Goal: Communication & Community: Answer question/provide support

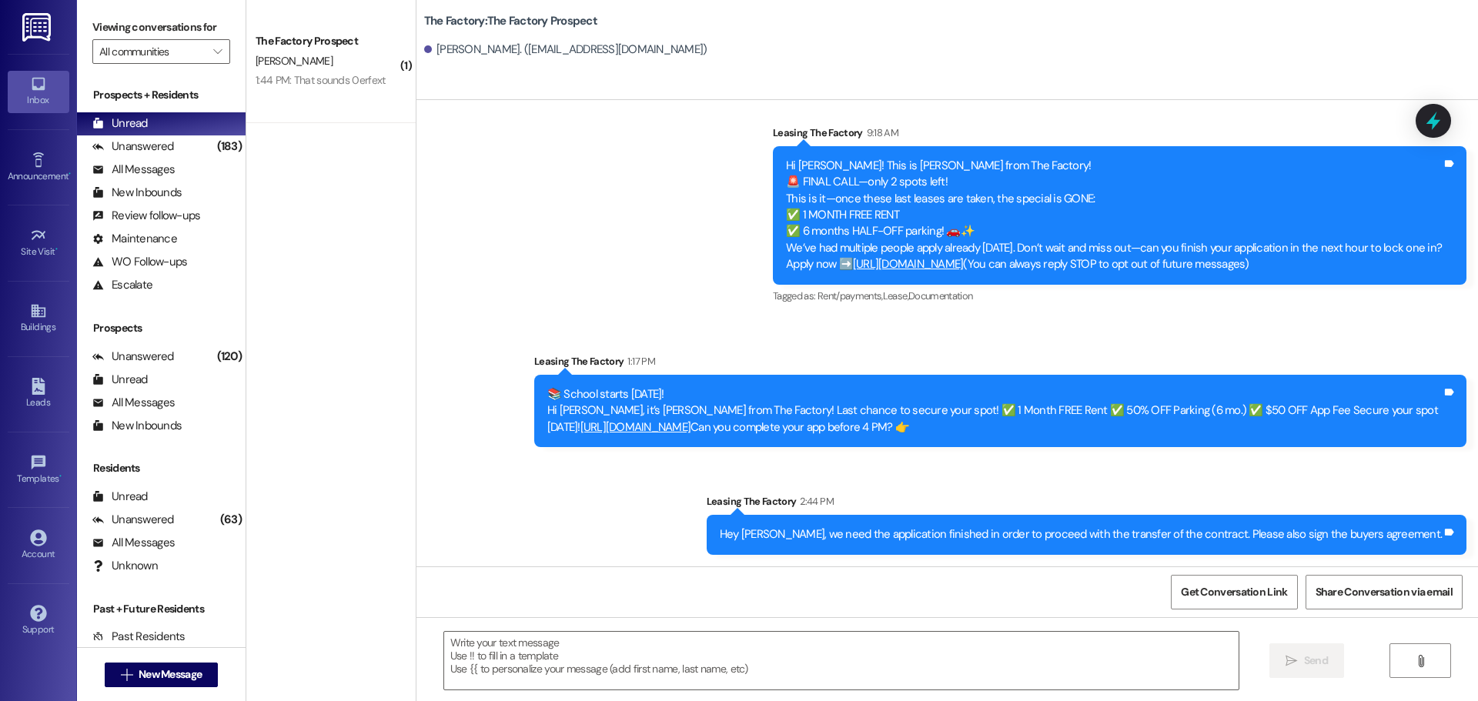
scroll to position [169, 0]
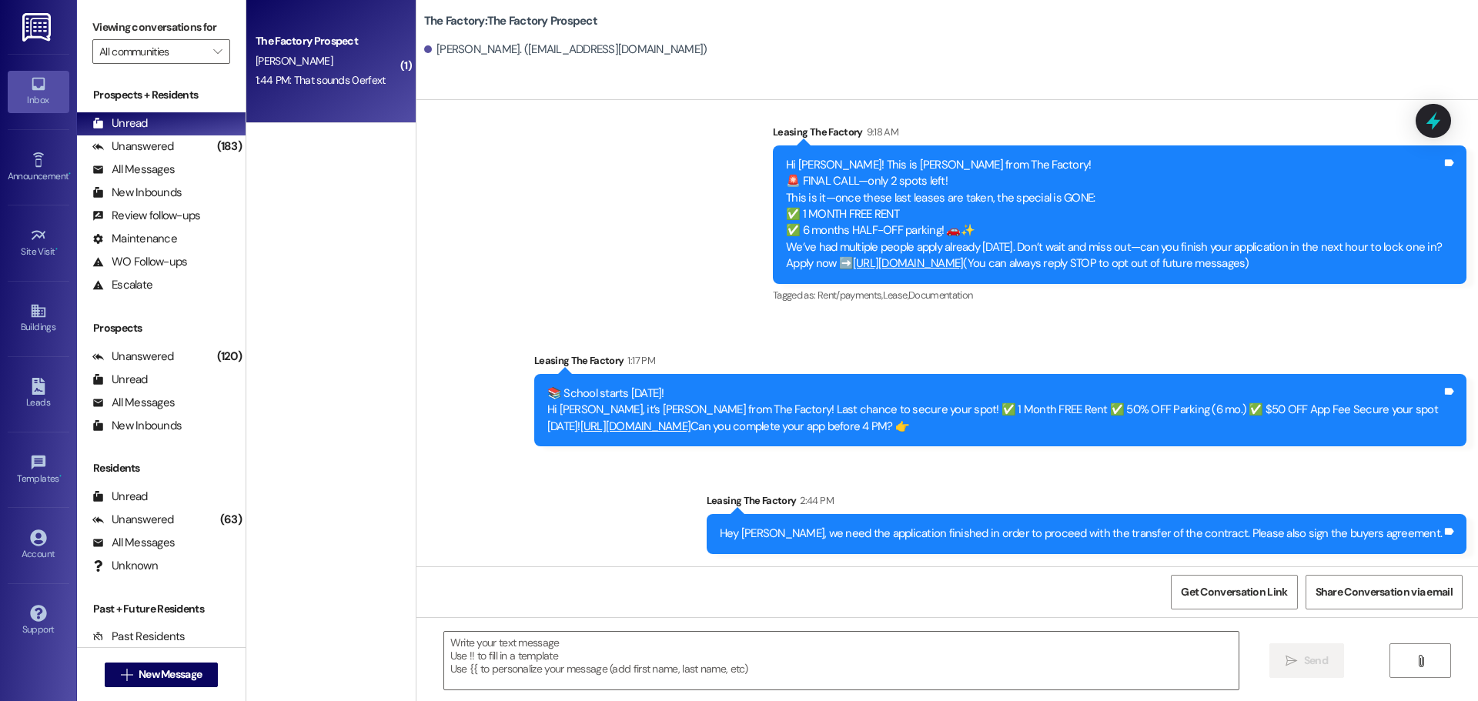
click at [323, 63] on div "[PERSON_NAME]" at bounding box center [326, 61] width 145 height 19
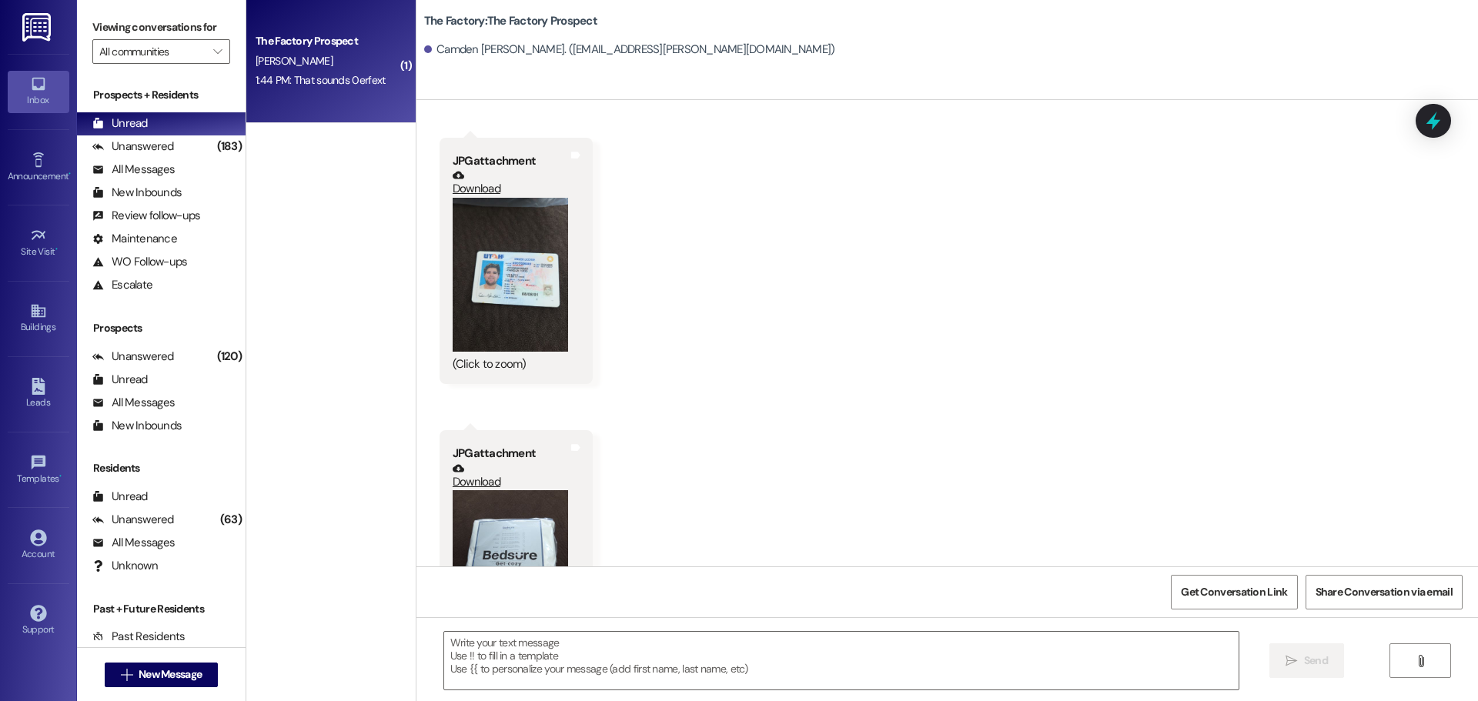
scroll to position [3390, 0]
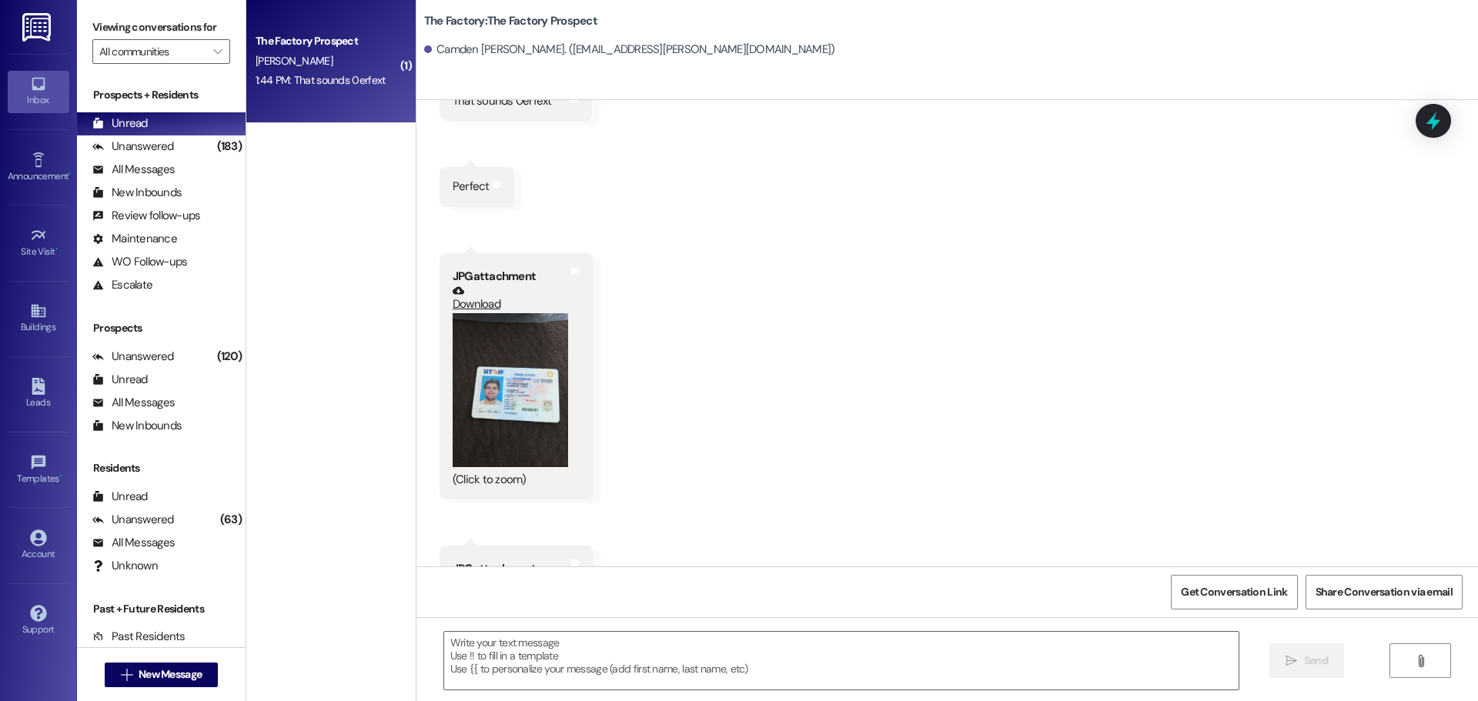
click at [498, 381] on button "Zoom image" at bounding box center [509, 390] width 115 height 154
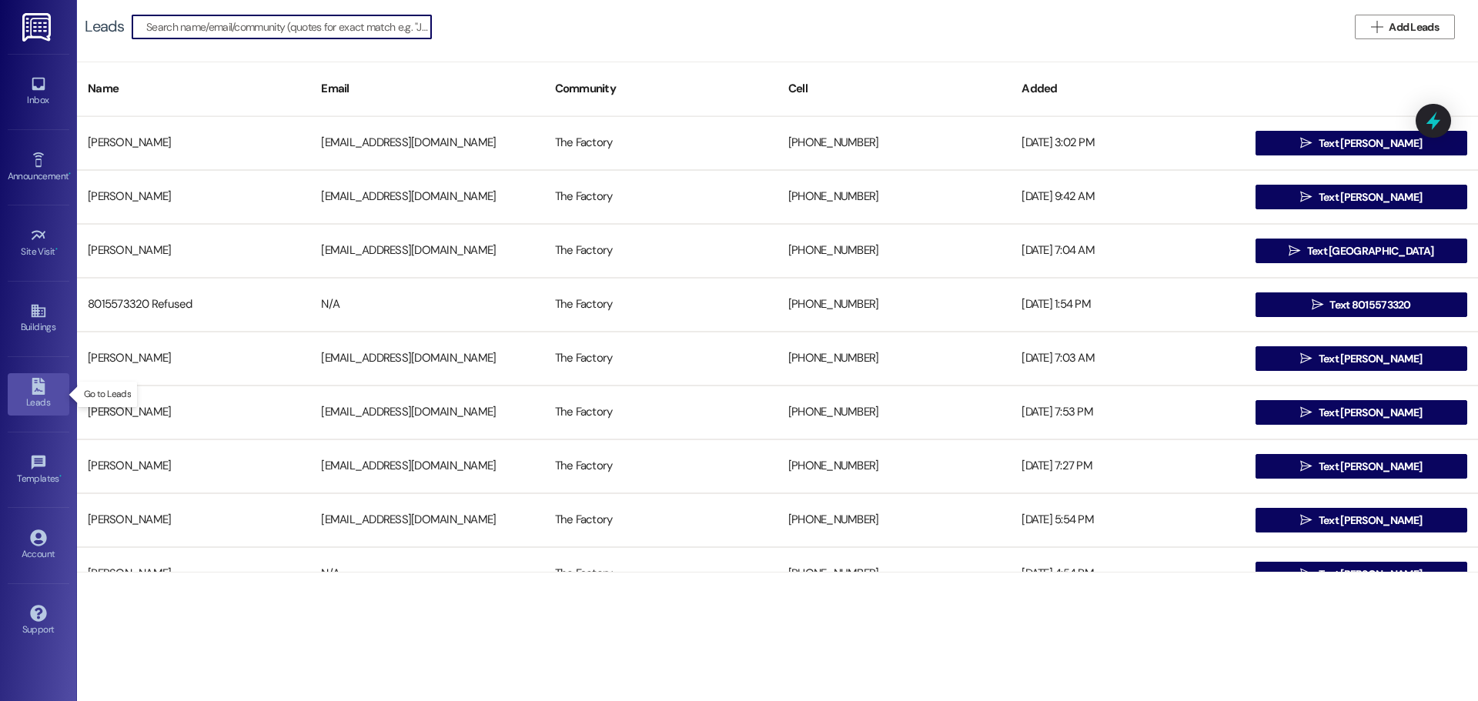
click at [34, 398] on div "Leads" at bounding box center [38, 402] width 77 height 15
click at [202, 26] on input at bounding box center [288, 27] width 285 height 22
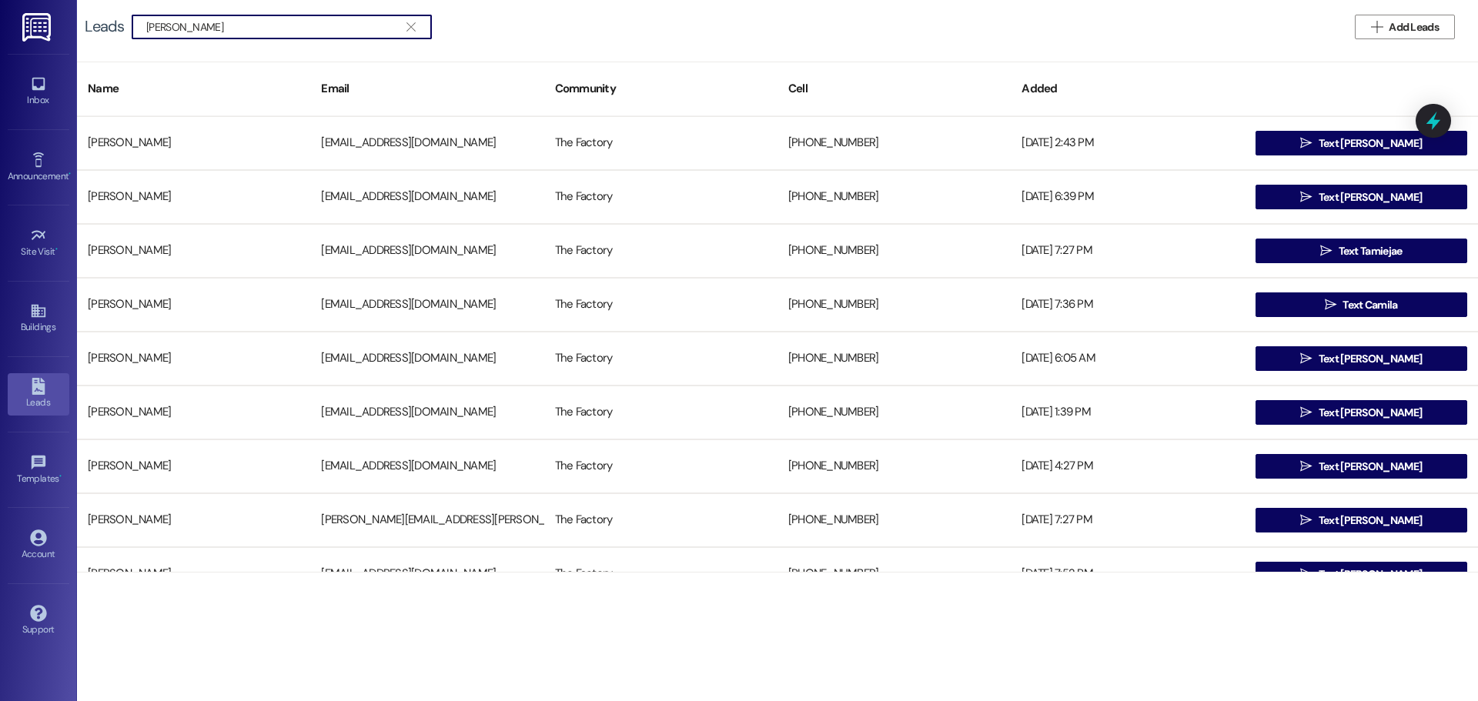
type input "[PERSON_NAME]"
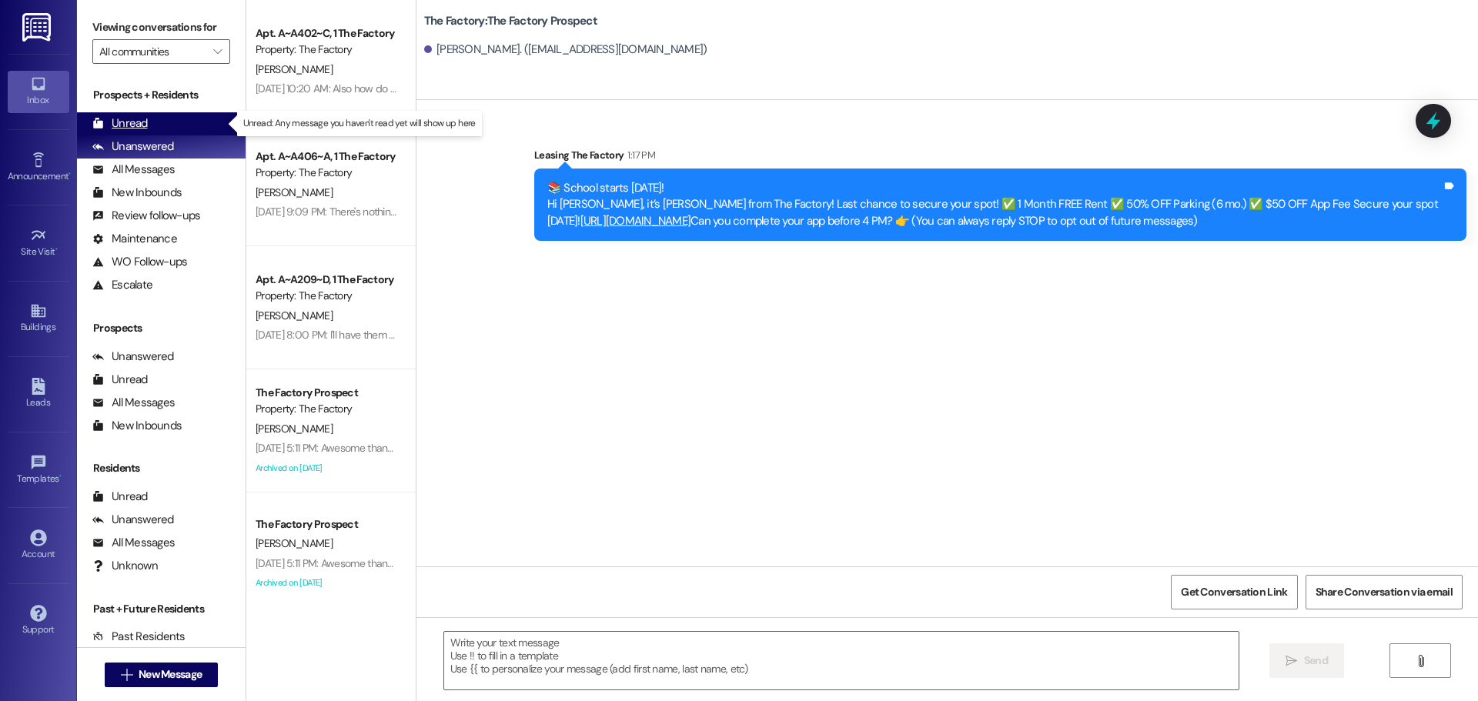
click at [147, 119] on div "Unread (0)" at bounding box center [161, 123] width 169 height 23
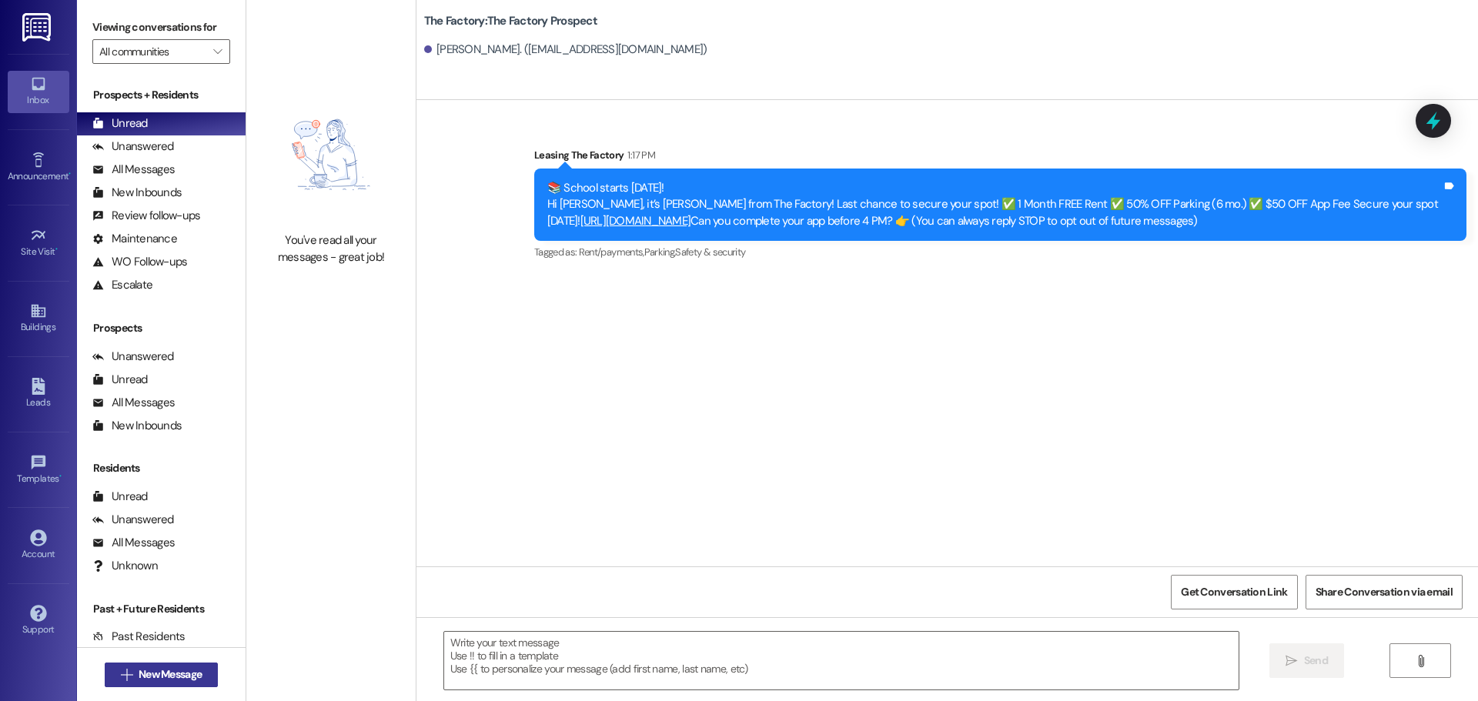
click at [152, 675] on span "New Message" at bounding box center [170, 674] width 63 height 16
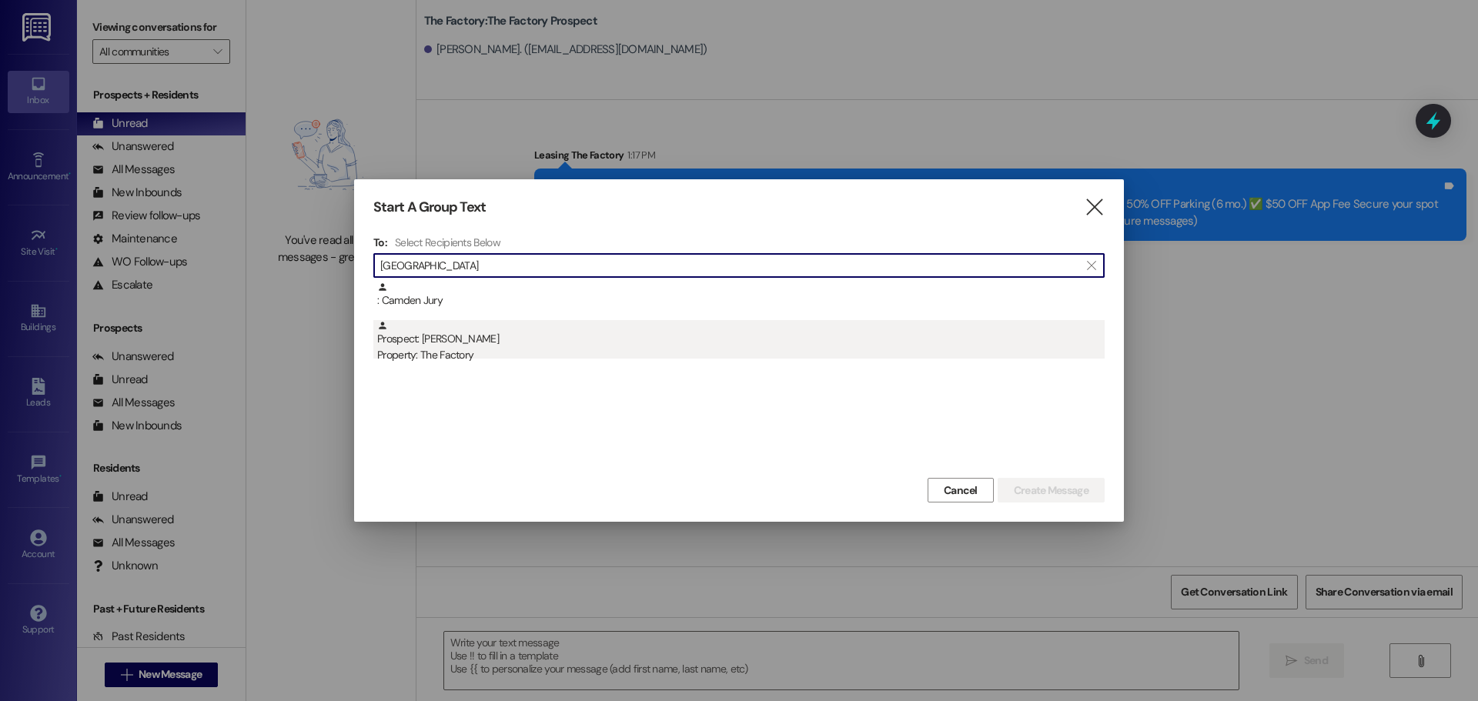
type input "camden"
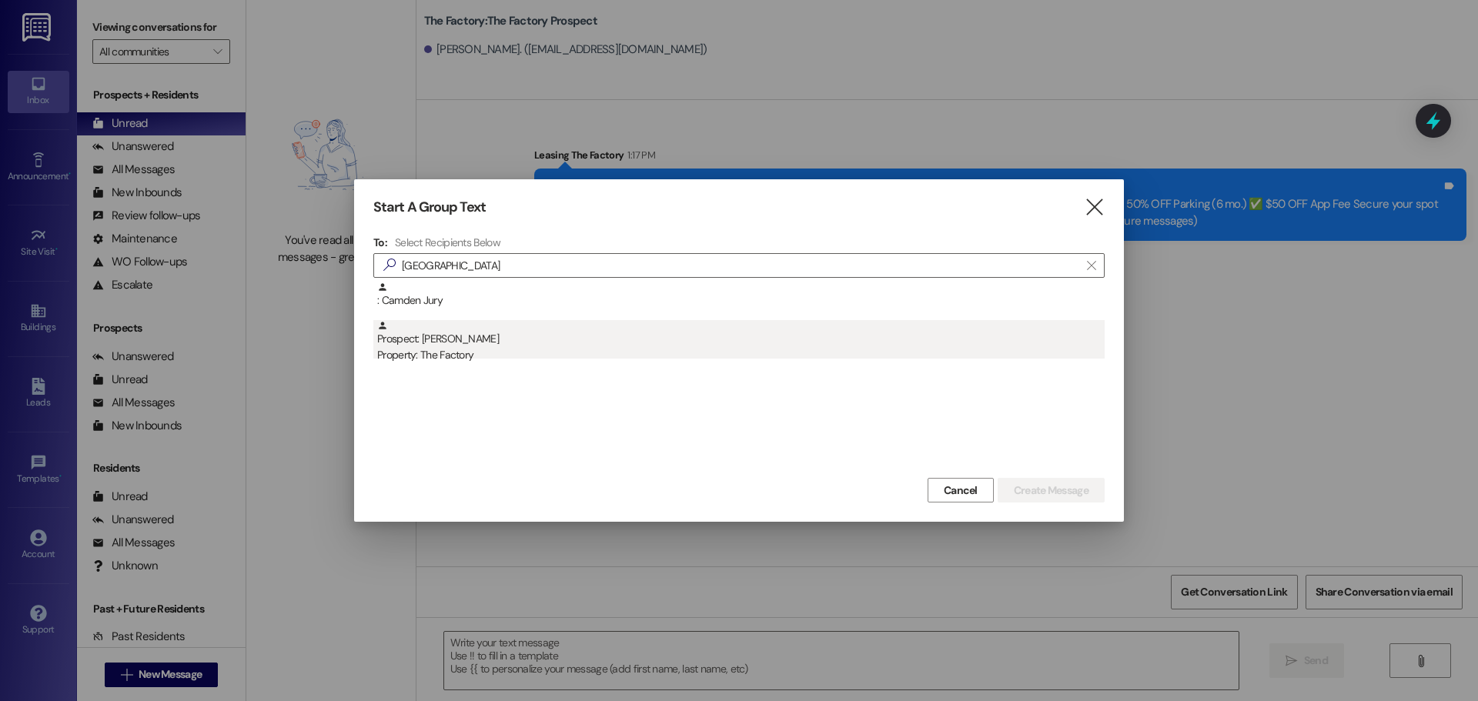
click at [457, 345] on div "Prospect: Camden Schwendiman Property: The Factory" at bounding box center [740, 342] width 727 height 44
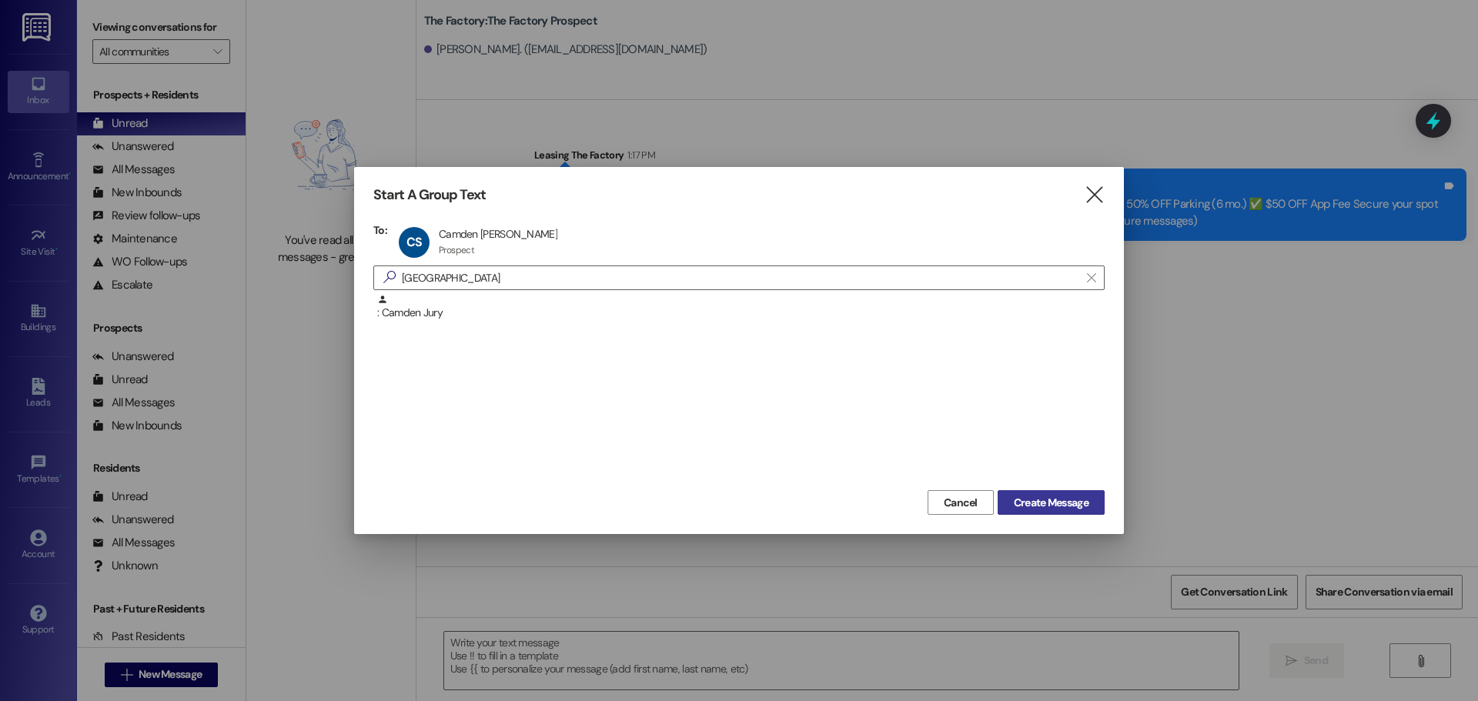
click at [1042, 507] on span "Create Message" at bounding box center [1050, 503] width 75 height 16
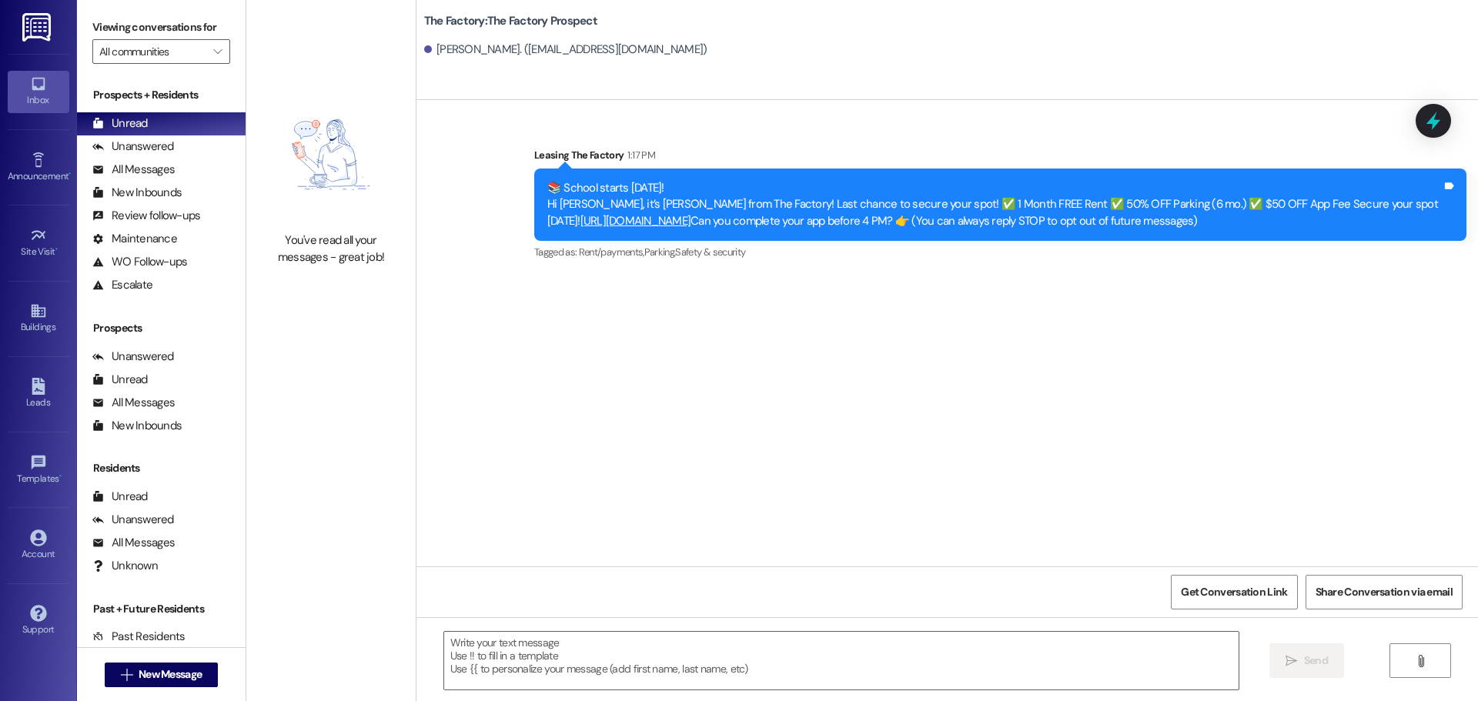
scroll to position [3698, 0]
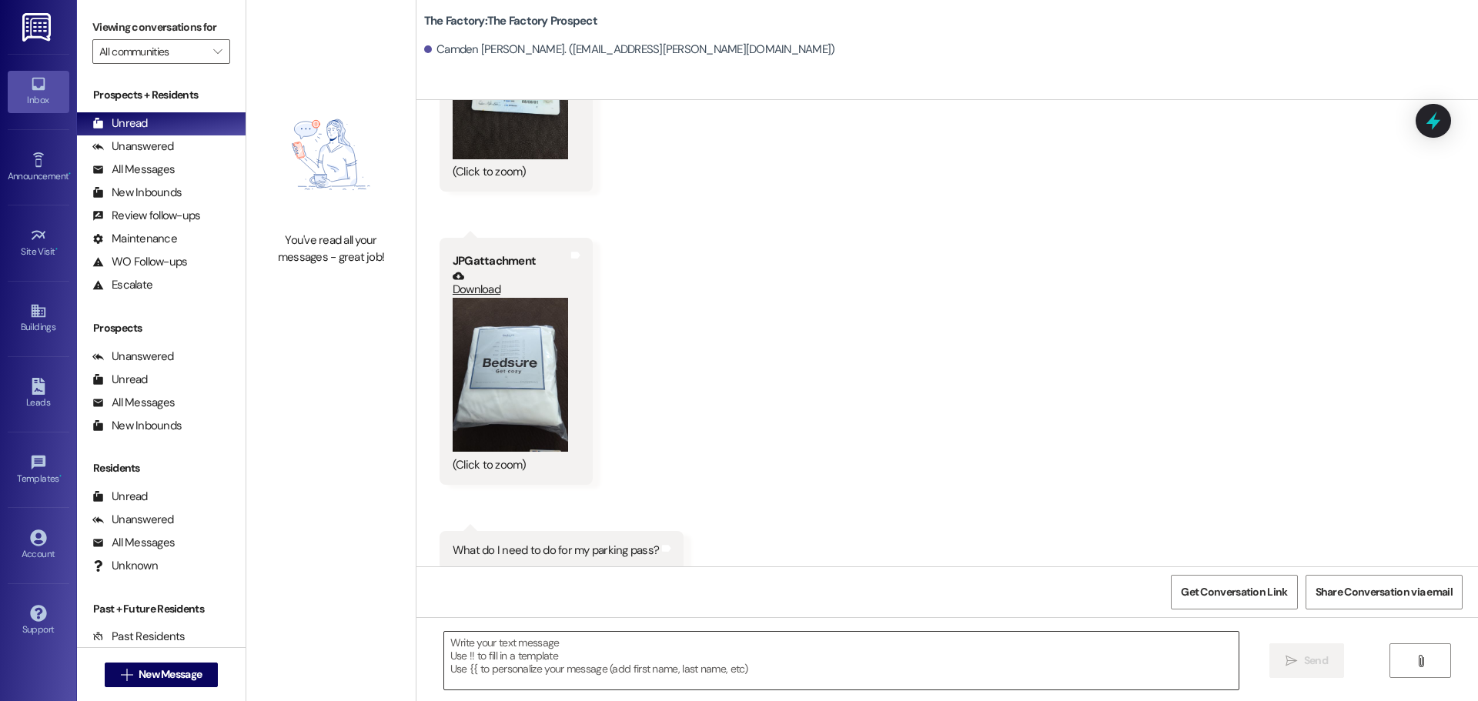
click at [454, 656] on textarea at bounding box center [841, 661] width 794 height 58
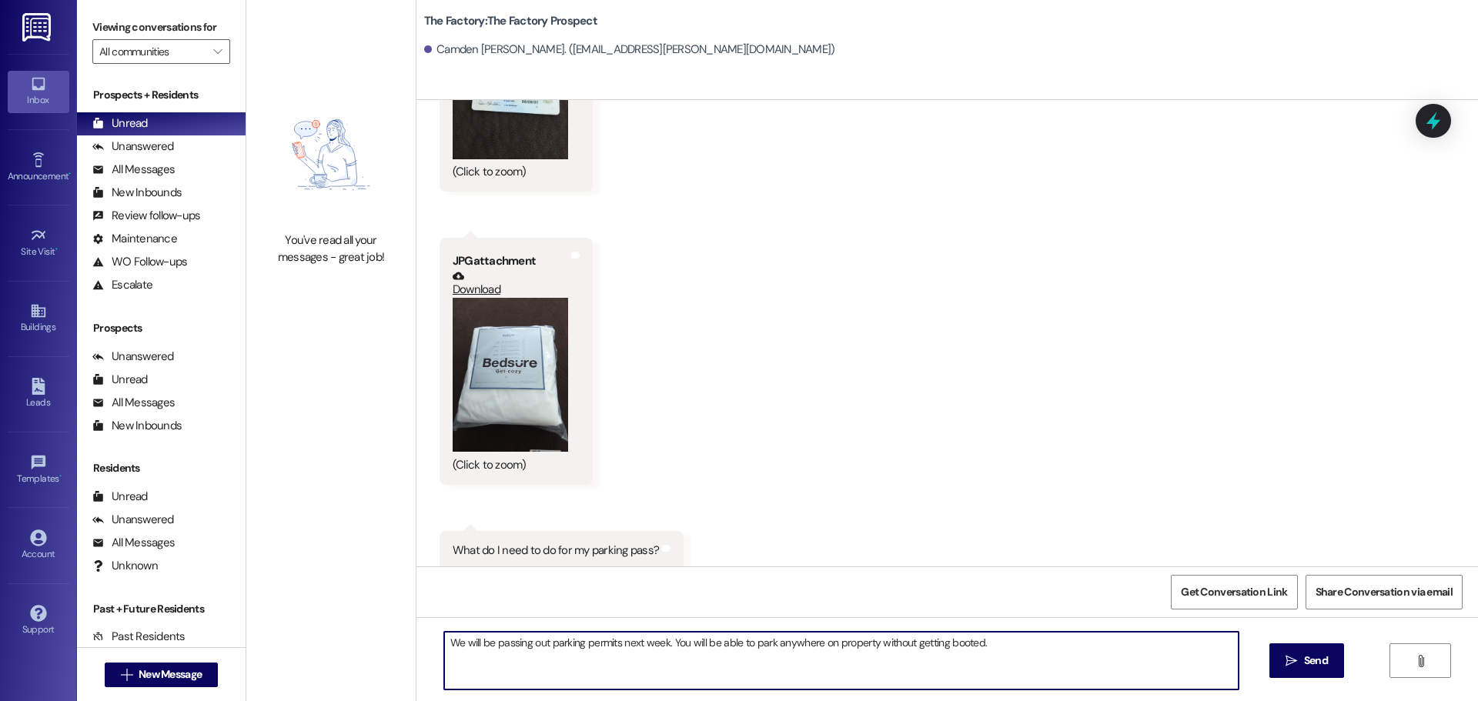
click at [1015, 648] on textarea "We will be passing out parking permits next week. You will be able to park anyw…" at bounding box center [841, 661] width 794 height 58
type textarea "We will be passing out parking permits next week. You will be able to park anyw…"
click at [1314, 673] on button " Send" at bounding box center [1306, 660] width 75 height 35
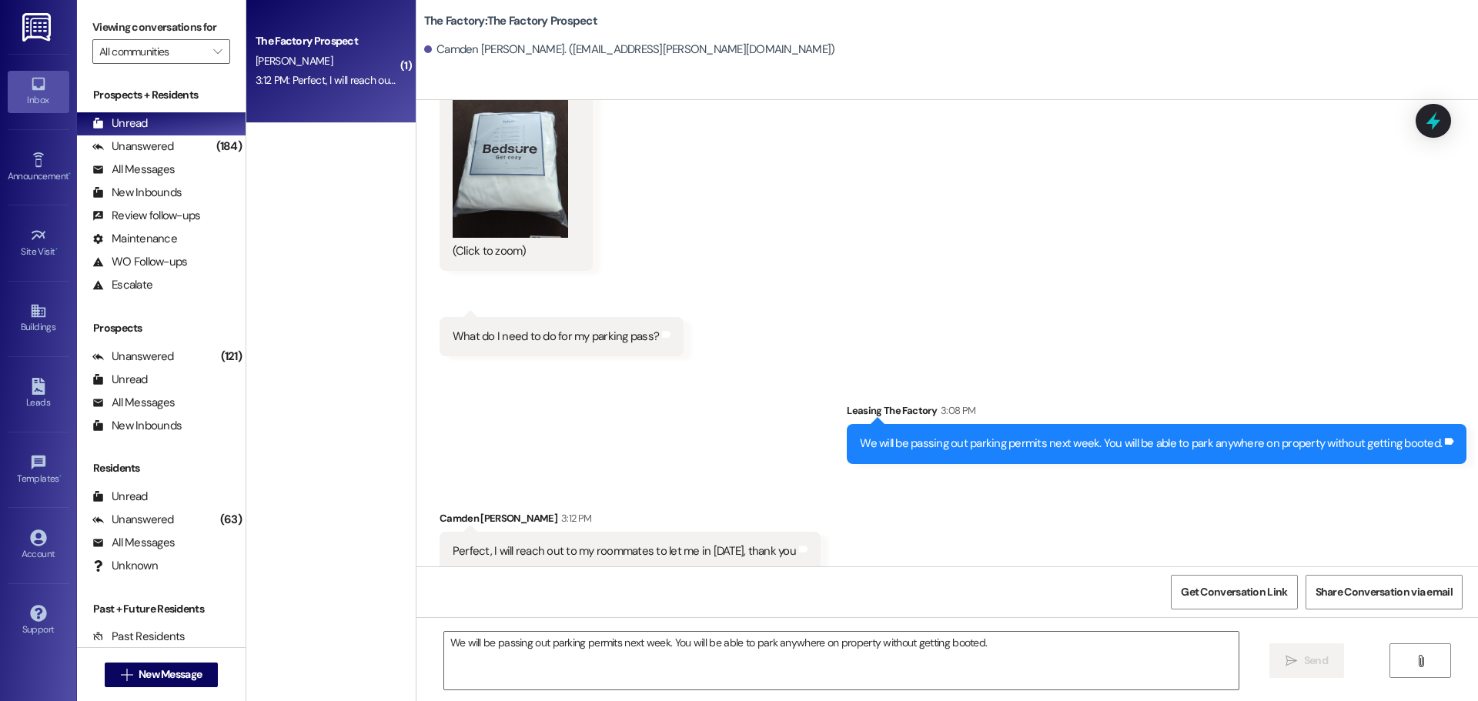
scroll to position [3912, 0]
